Goal: Find specific page/section: Find specific page/section

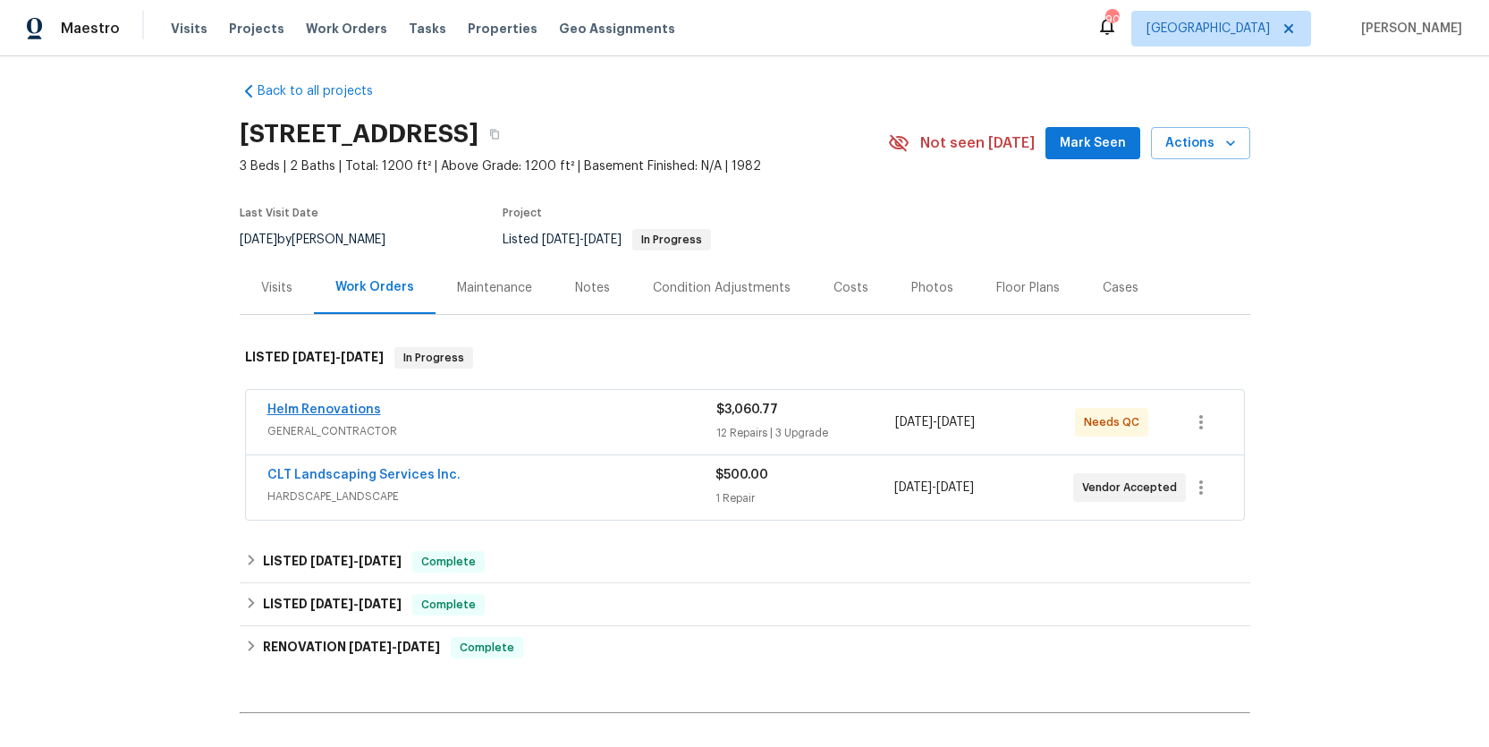
scroll to position [3, 0]
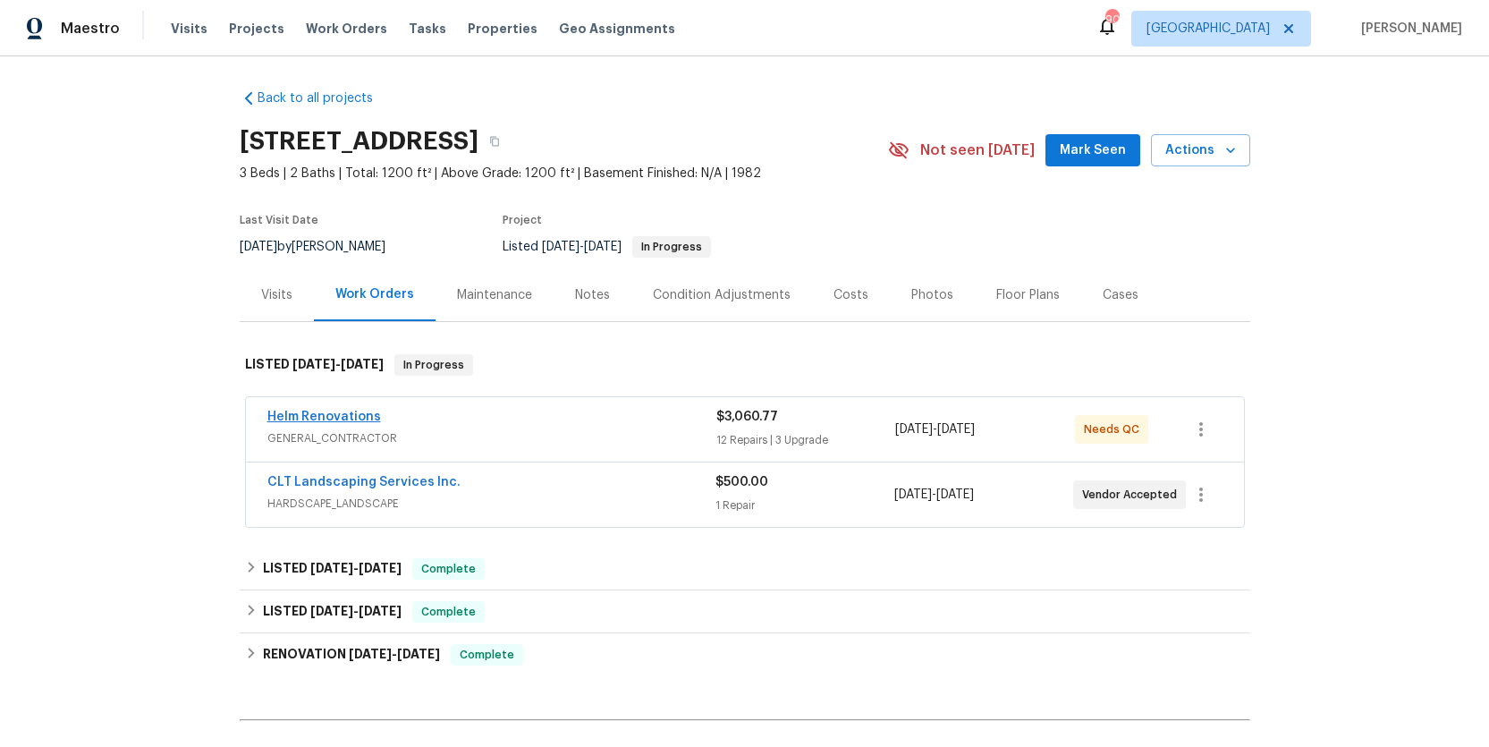
click at [318, 419] on span "Helm Renovations" at bounding box center [324, 417] width 114 height 18
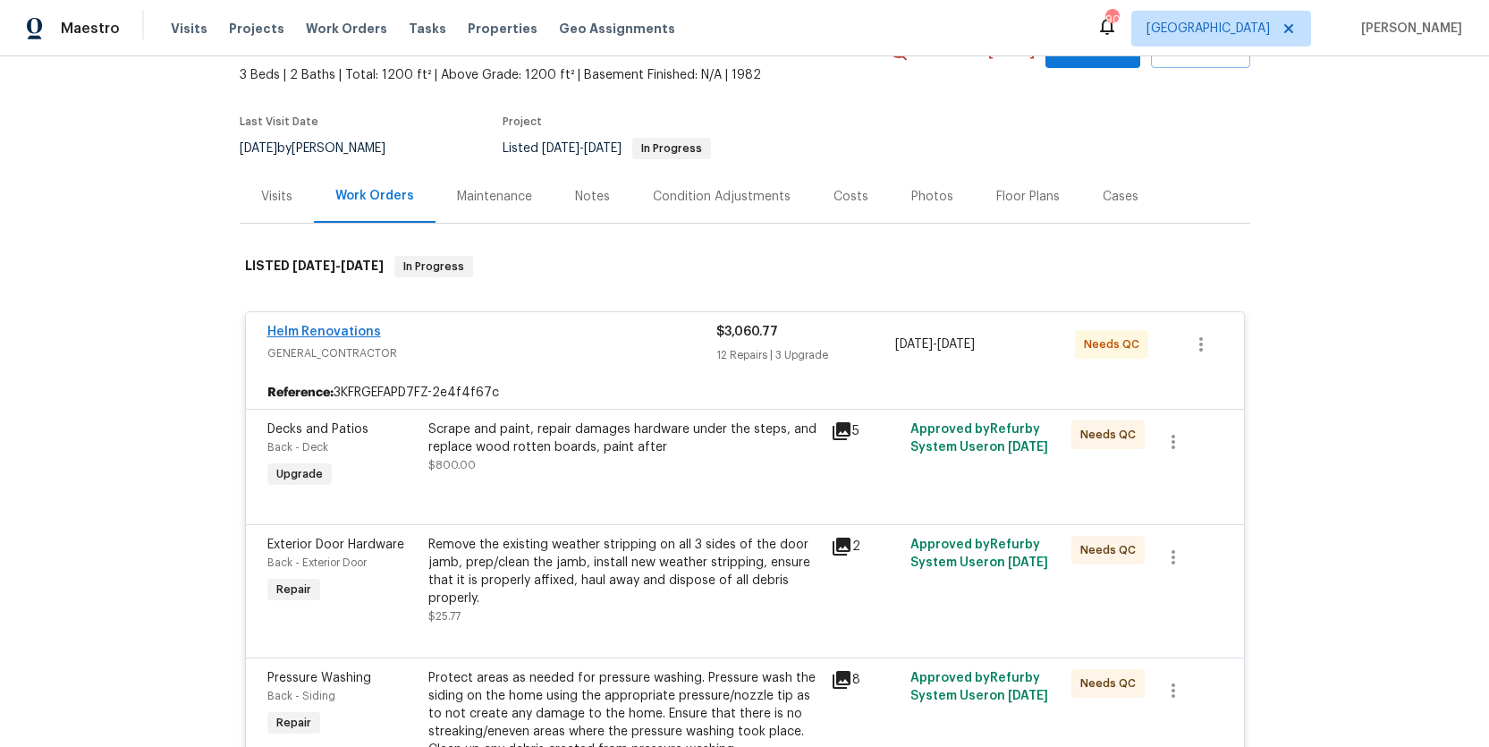
scroll to position [113, 0]
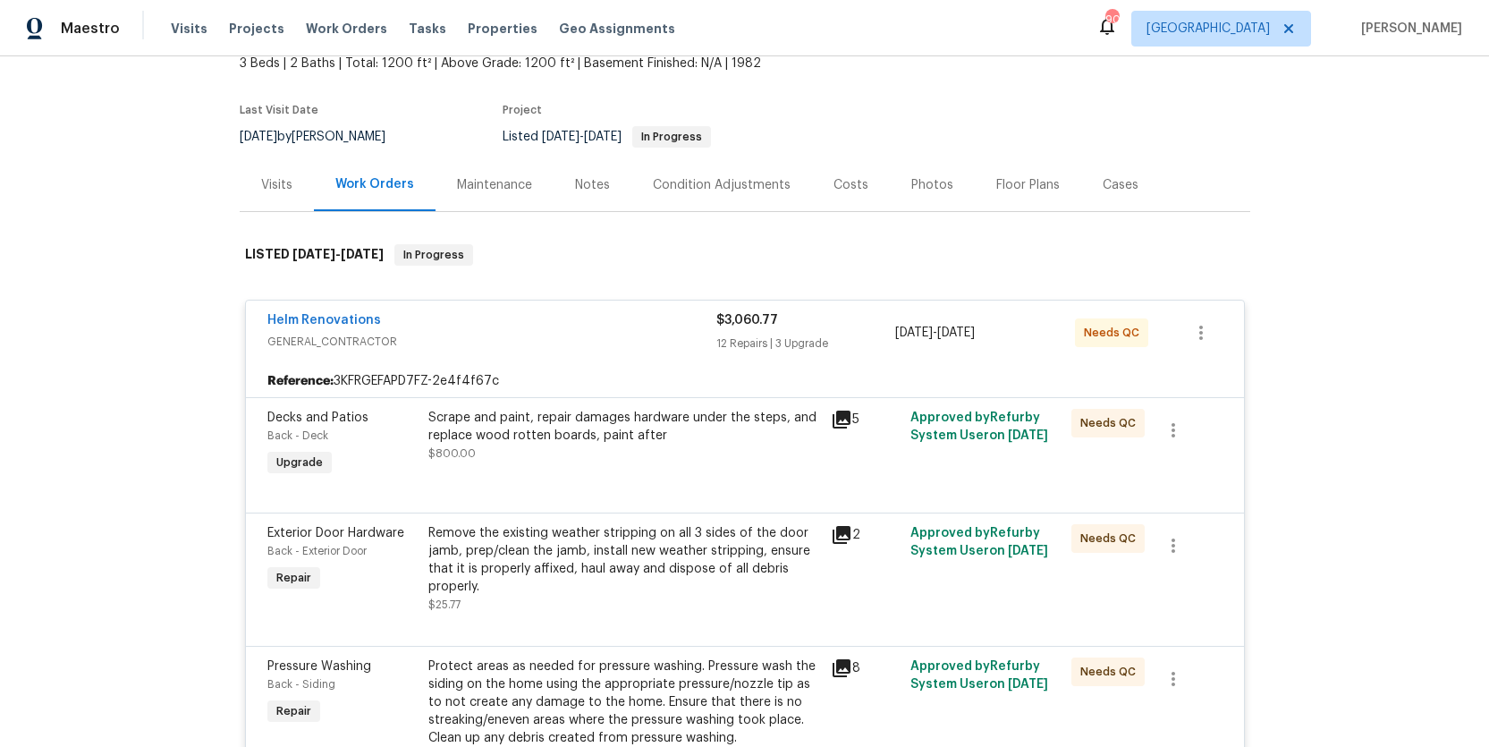
click at [527, 429] on div "Scrape and paint, repair damages hardware under the steps, and replace wood rot…" at bounding box center [624, 427] width 392 height 36
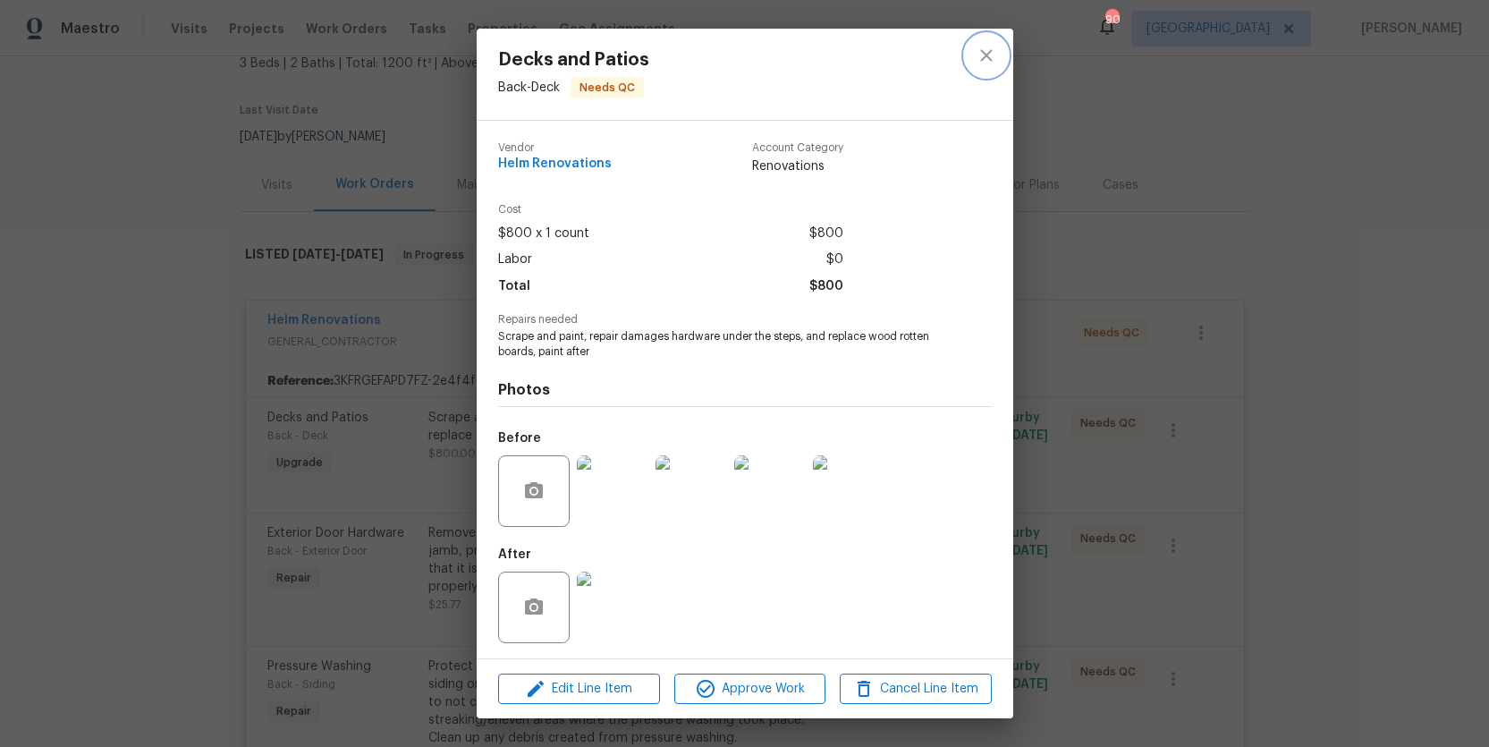
click at [982, 58] on icon "close" at bounding box center [986, 55] width 12 height 12
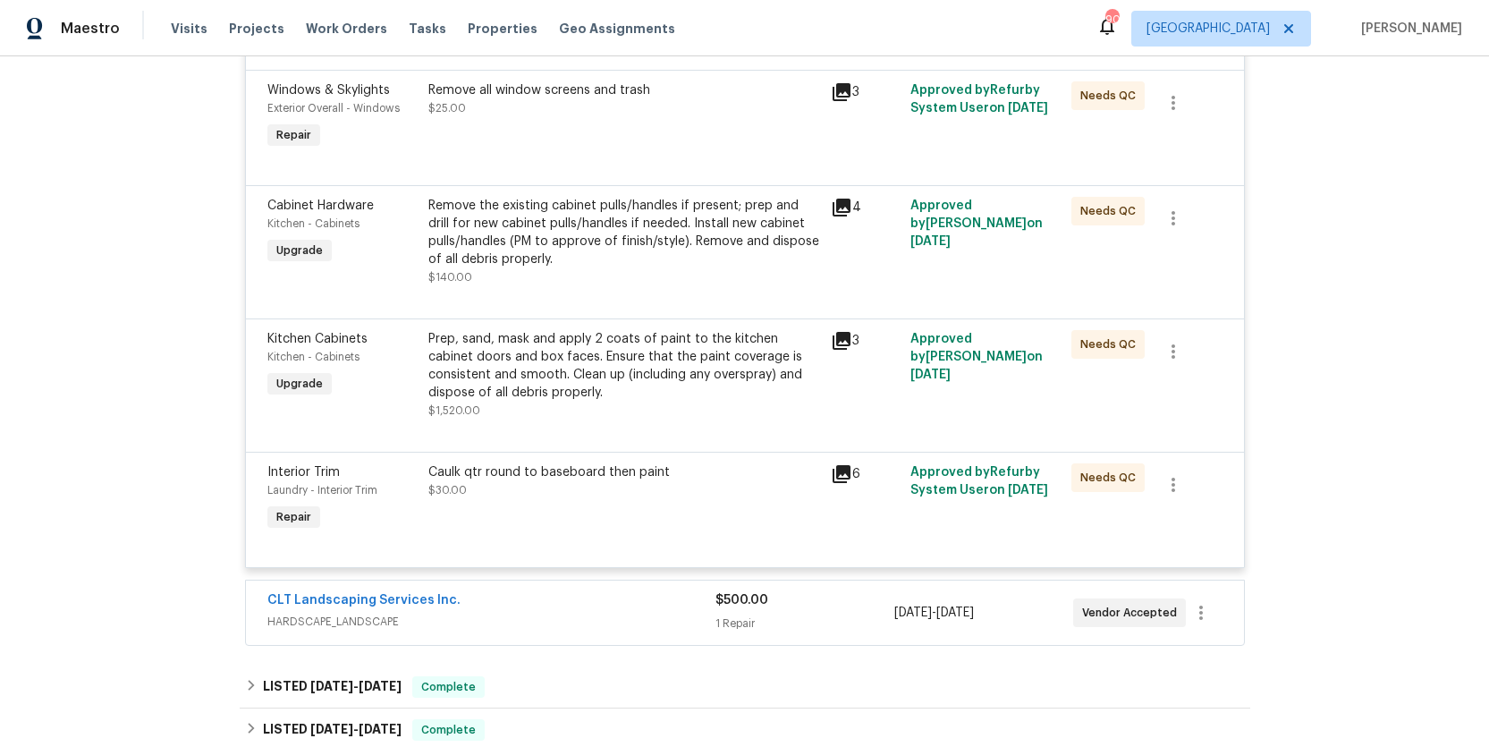
scroll to position [1764, 0]
click at [353, 605] on link "CLT Landscaping Services Inc." at bounding box center [363, 598] width 193 height 13
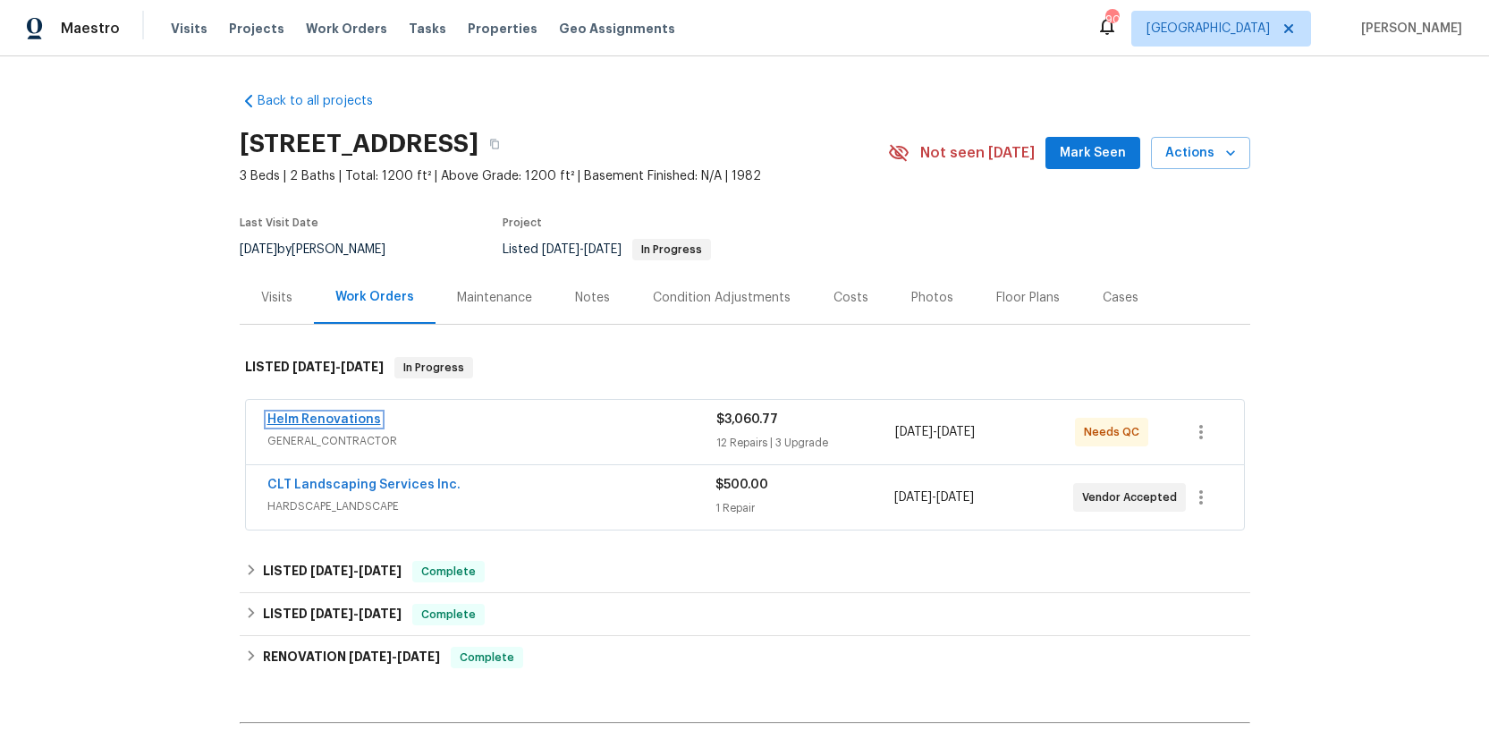
click at [299, 422] on link "Helm Renovations" at bounding box center [324, 419] width 114 height 13
